Goal: Check status: Check status

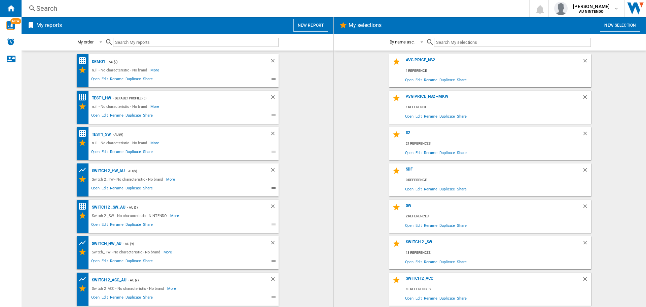
click at [111, 205] on div "Switch 2 _SW_AU" at bounding box center [108, 207] width 36 height 8
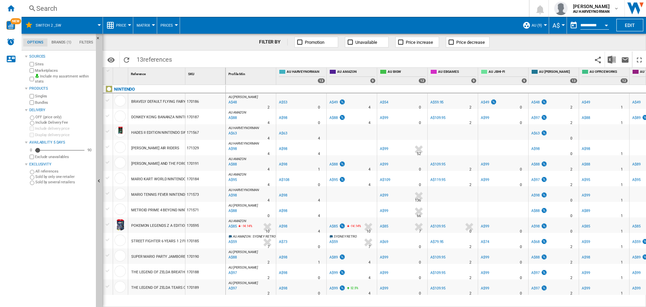
click at [115, 26] on div "Price" at bounding box center [117, 25] width 23 height 17
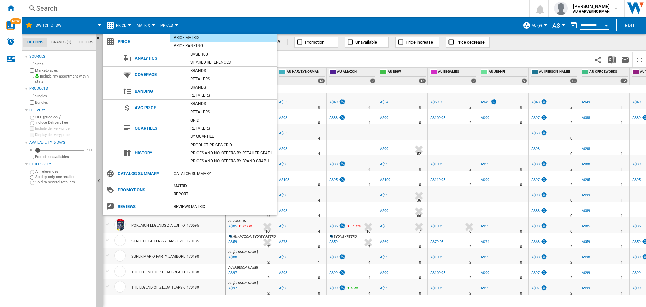
click at [187, 38] on div "Price Matrix" at bounding box center [223, 37] width 107 height 7
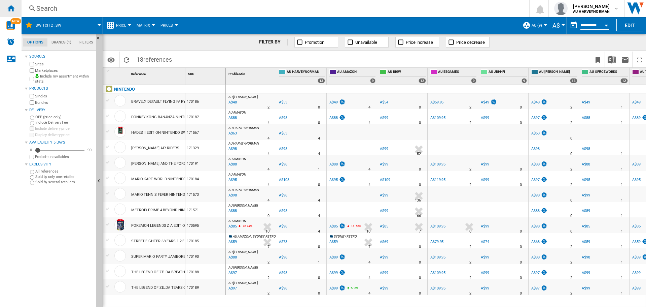
click at [8, 7] on ng-md-icon "Home" at bounding box center [11, 8] width 8 height 8
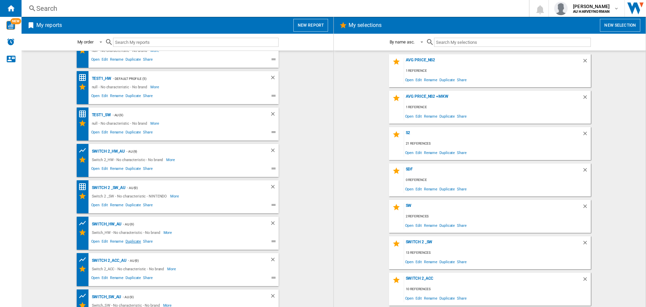
scroll to position [35, 0]
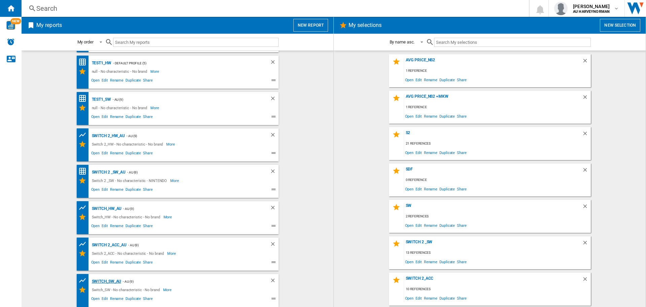
click at [102, 283] on div "Switch_SW_AU" at bounding box center [105, 281] width 31 height 8
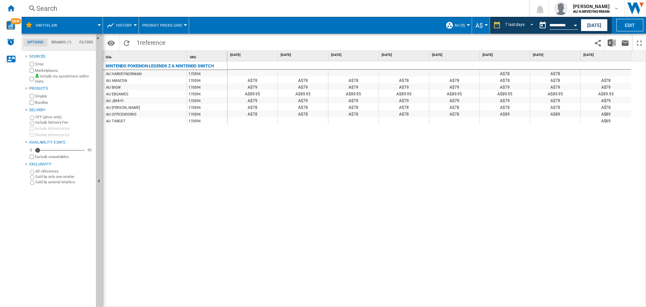
click at [126, 24] on span "History" at bounding box center [124, 25] width 16 height 4
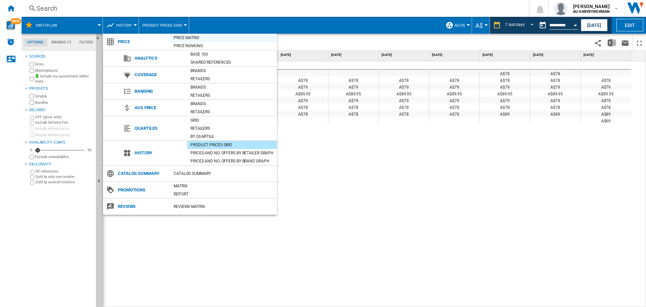
click at [182, 39] on div "Price Matrix" at bounding box center [223, 37] width 107 height 7
